Goal: Transaction & Acquisition: Purchase product/service

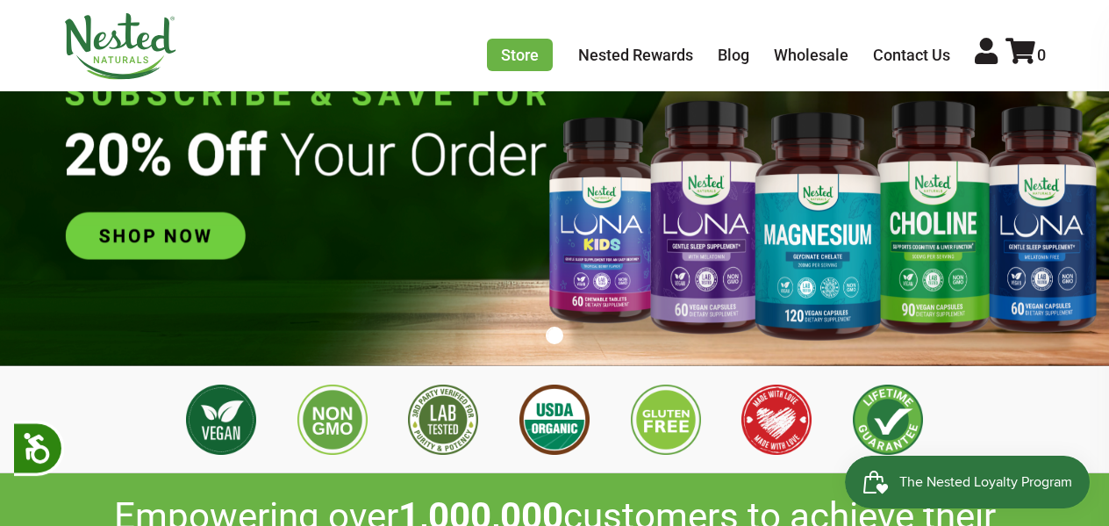
scroll to position [0, 1233]
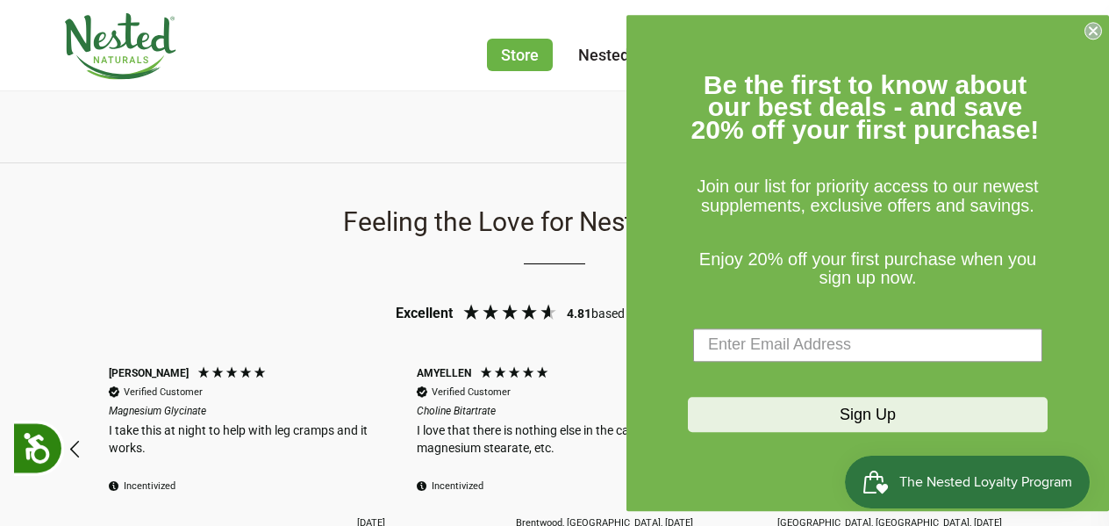
scroll to position [1492, 0]
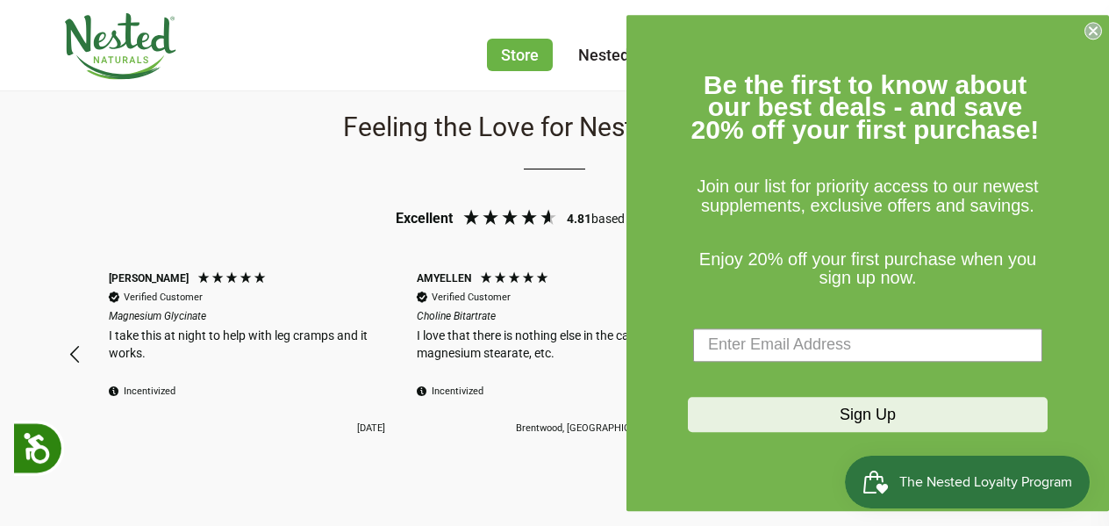
click at [1089, 34] on icon "Close dialog" at bounding box center [1093, 31] width 18 height 18
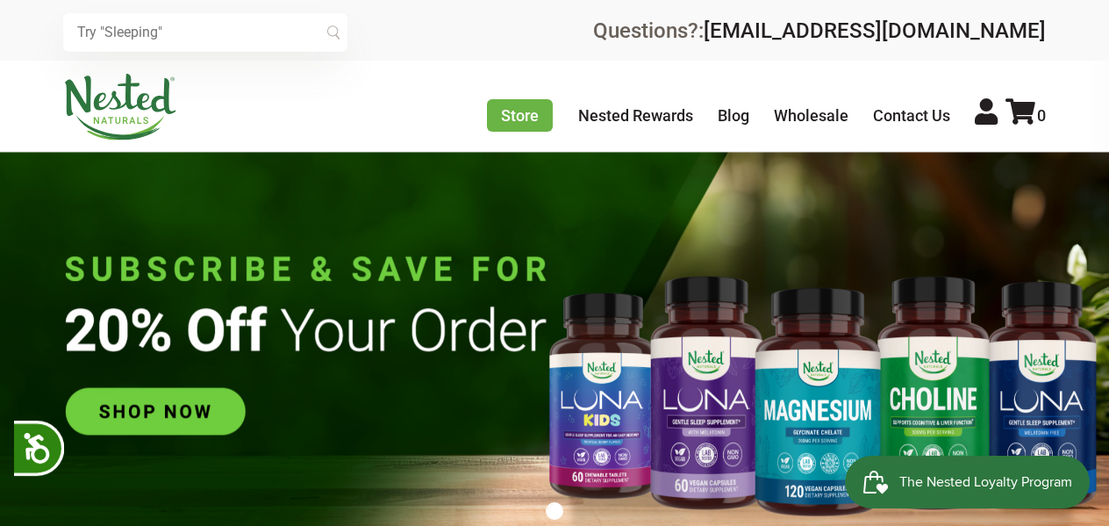
scroll to position [0, 2466]
click at [378, 75] on div "Store Healthy Aging Super Greens [MEDICAL_DATA] [MEDICAL_DATA] Restful Sleep [P…" at bounding box center [554, 107] width 983 height 67
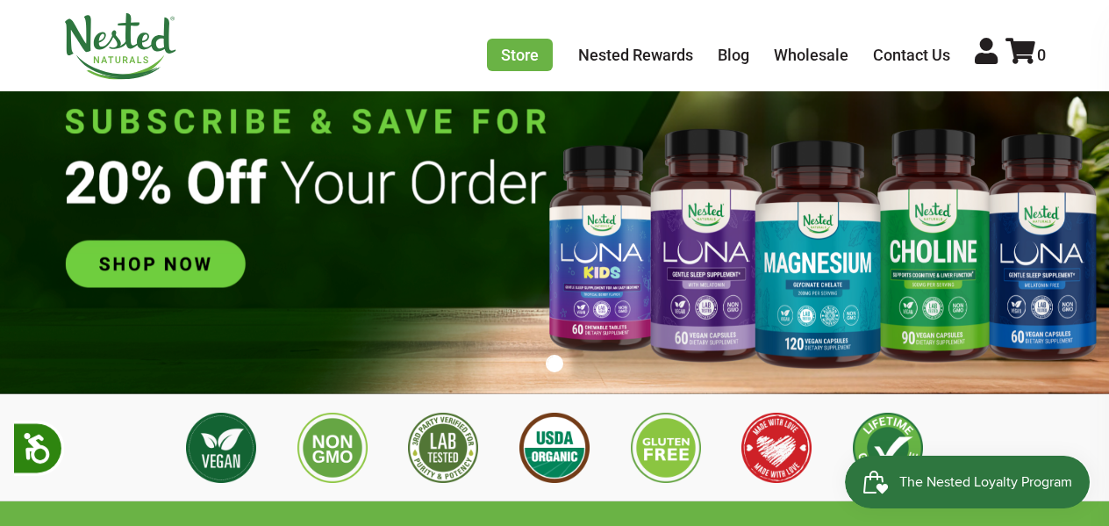
scroll to position [175, 0]
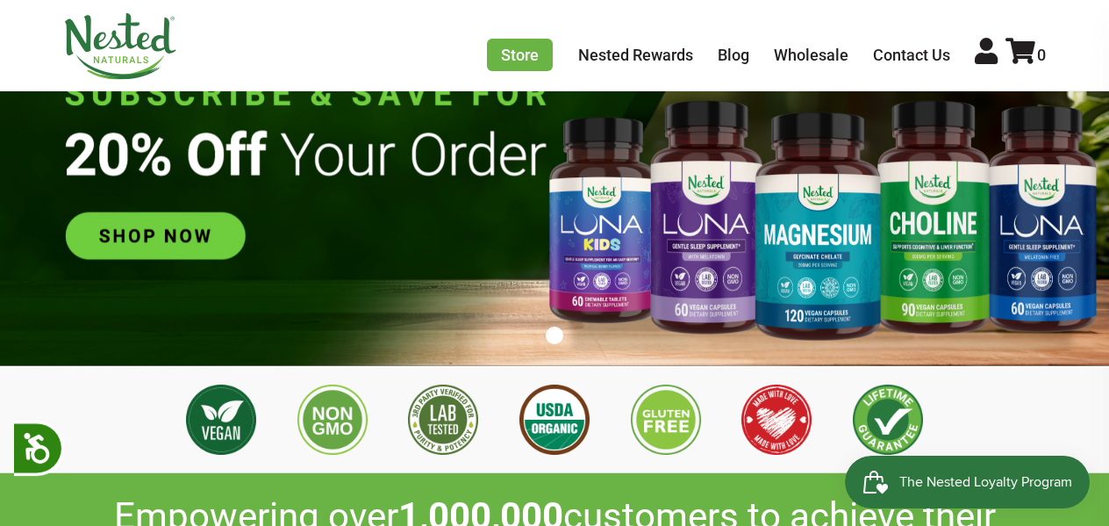
click at [147, 237] on img at bounding box center [554, 171] width 1109 height 390
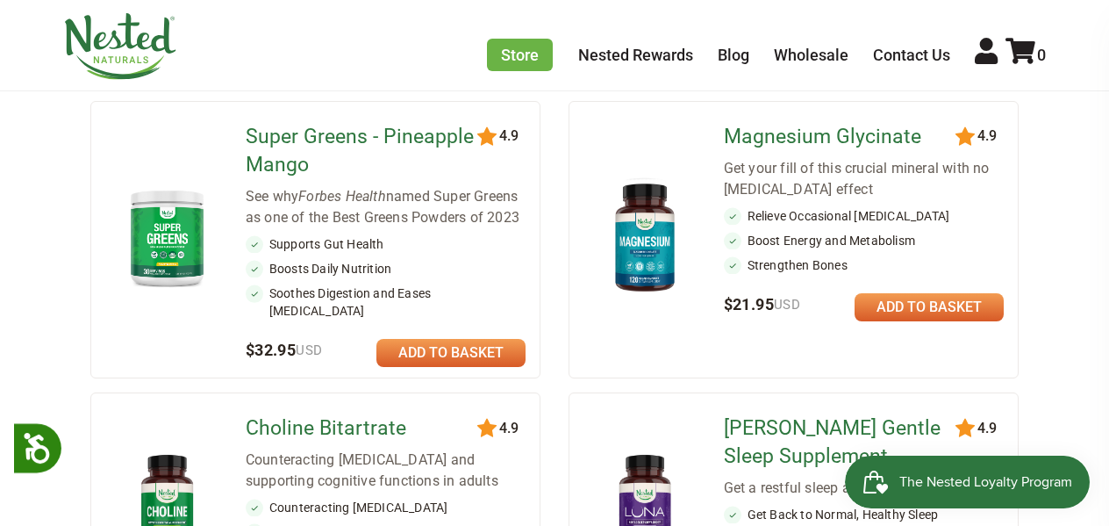
scroll to position [526, 0]
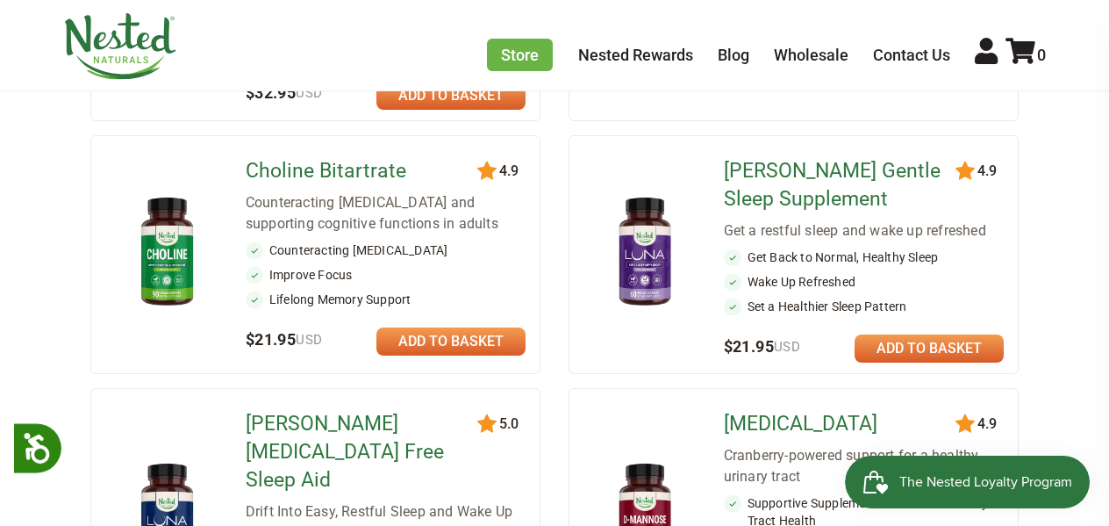
click at [353, 189] on div "Choline Bitartrate Counteracting brain fog and supporting cognitive functions i…" at bounding box center [386, 232] width 280 height 165
click at [377, 246] on li "Counteracting Brain Fog" at bounding box center [386, 250] width 280 height 18
click at [340, 164] on link "Choline Bitartrate" at bounding box center [365, 171] width 238 height 28
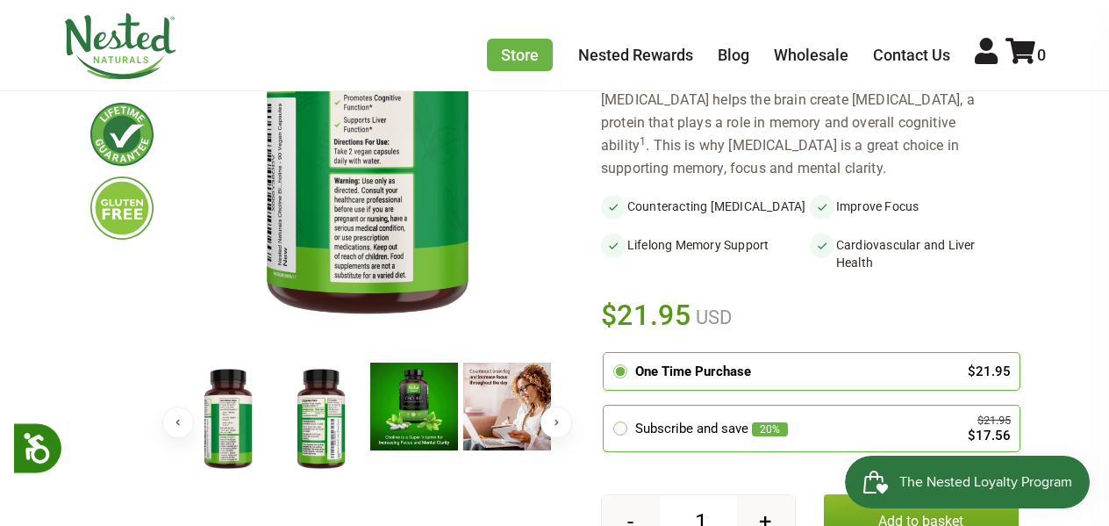
scroll to position [439, 0]
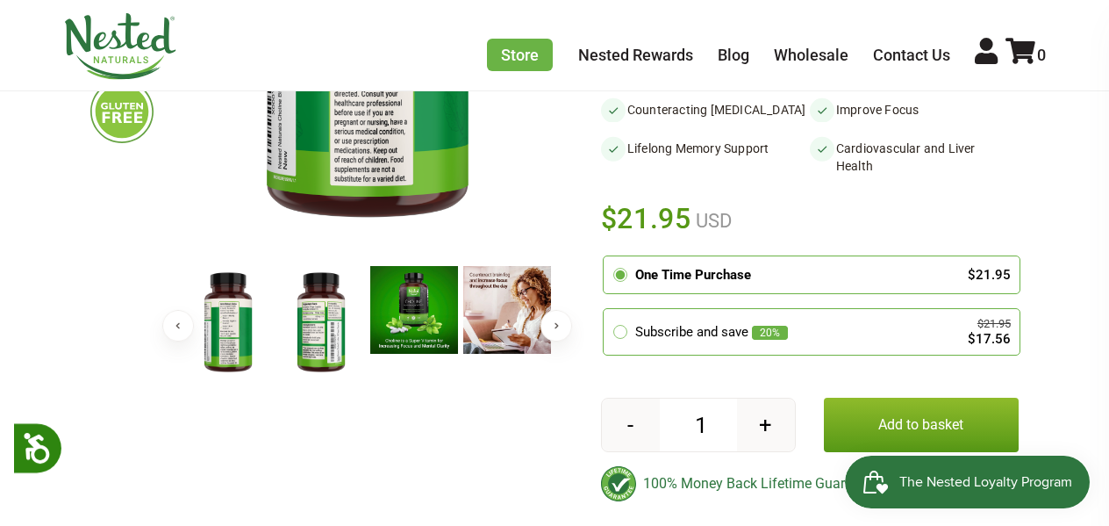
click at [764, 398] on button "+" at bounding box center [766, 424] width 58 height 53
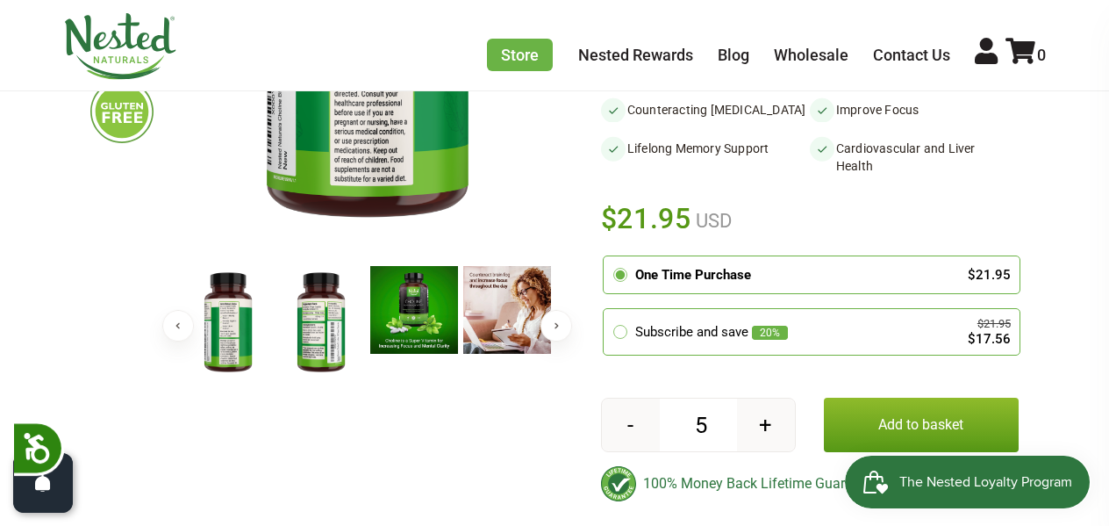
click at [764, 398] on button "+" at bounding box center [766, 424] width 58 height 53
click at [763, 398] on button "+" at bounding box center [766, 424] width 58 height 53
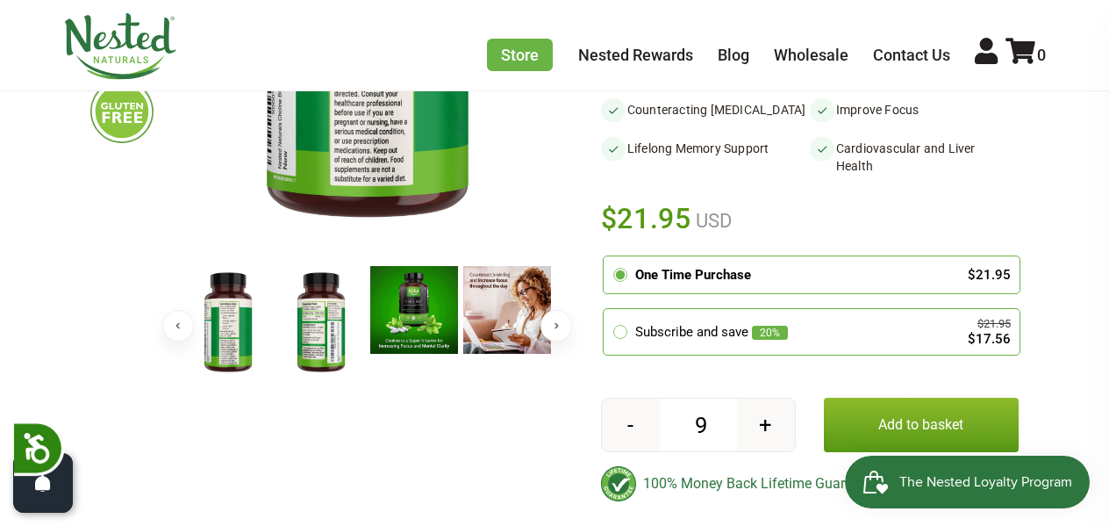
type input "10"
click at [886, 397] on button "Add to basket" at bounding box center [921, 424] width 195 height 54
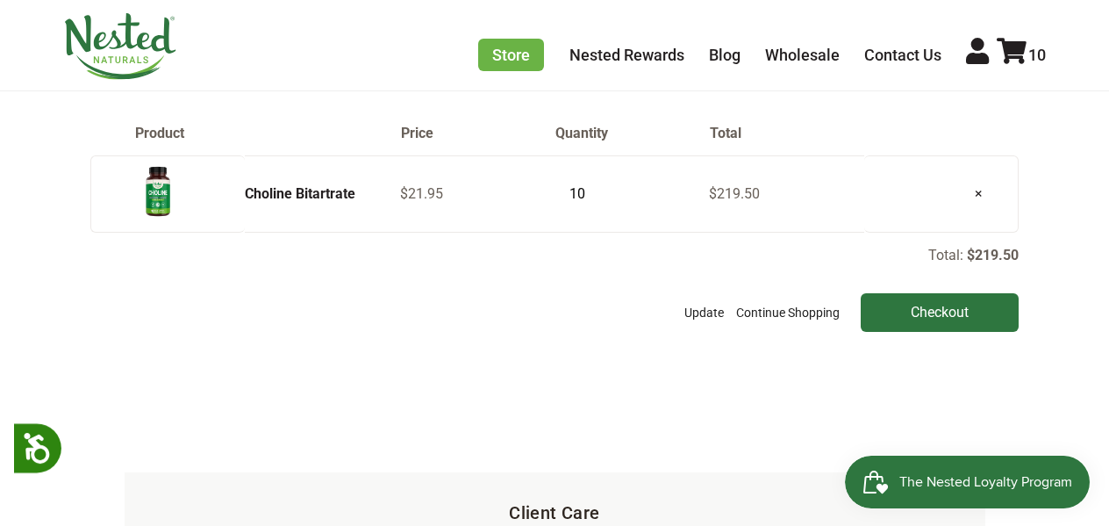
scroll to position [175, 0]
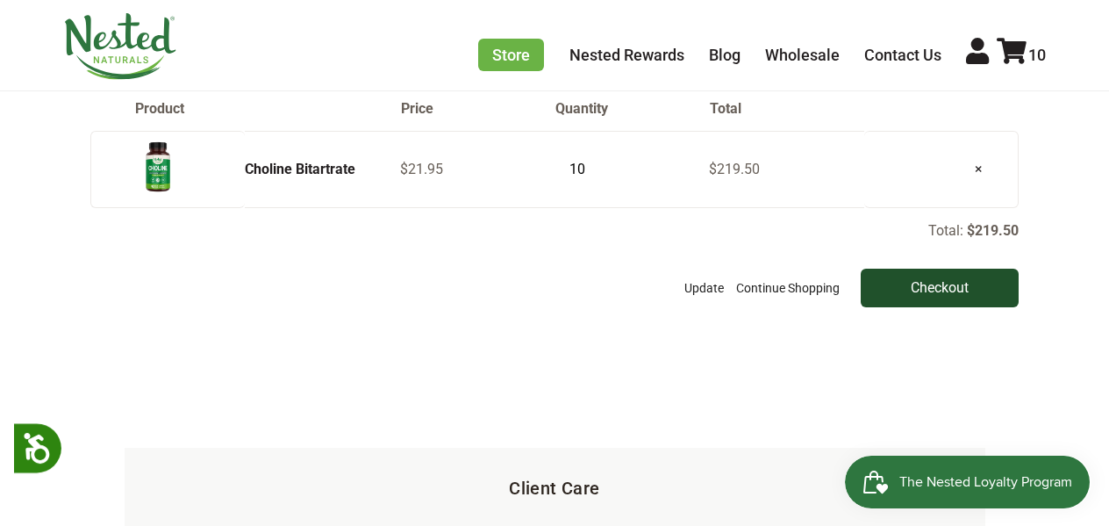
click at [943, 282] on input "Checkout" at bounding box center [940, 287] width 158 height 39
